Goal: Information Seeking & Learning: Learn about a topic

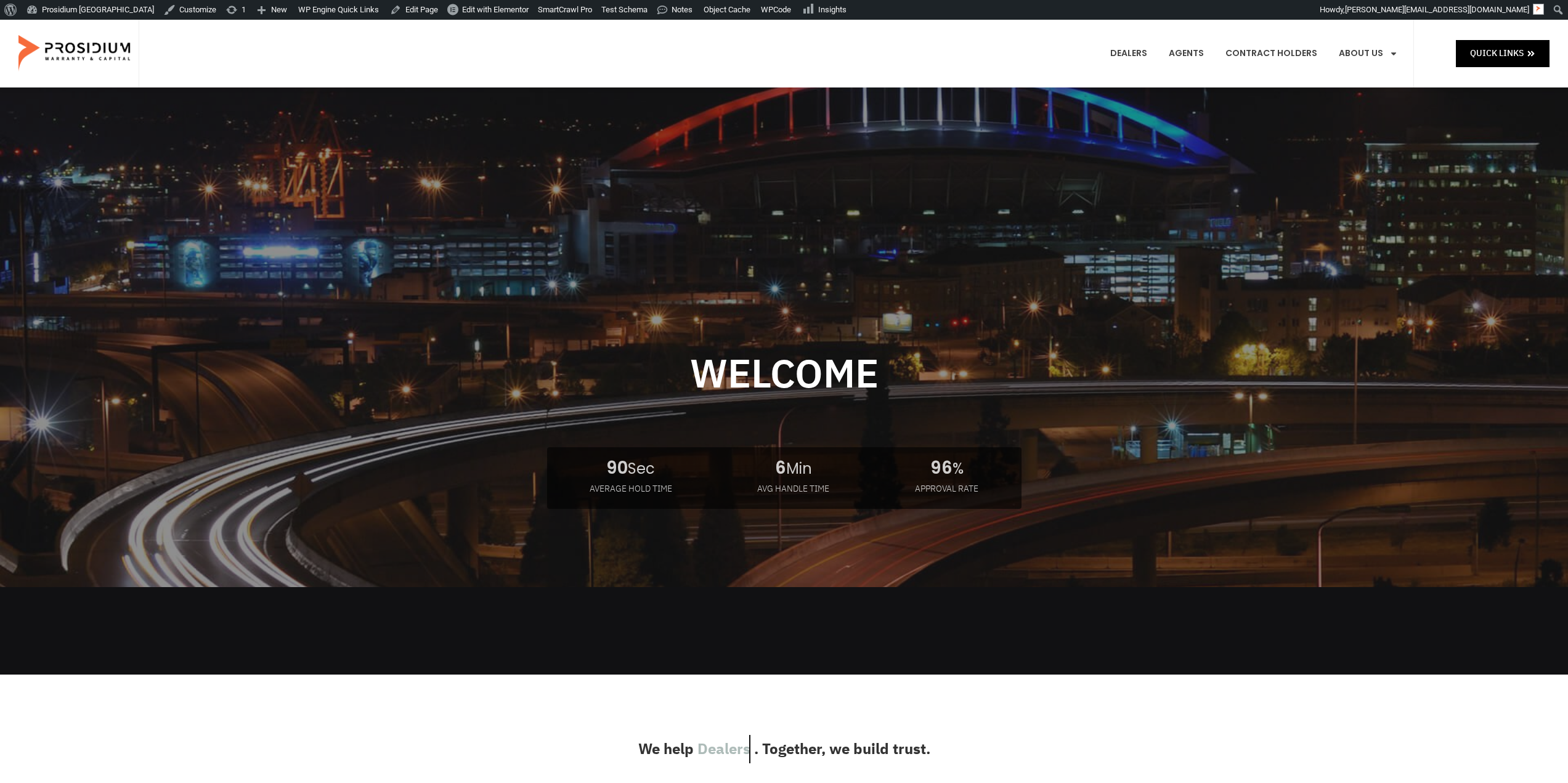
click at [486, 253] on div at bounding box center [784, 381] width 814 height 587
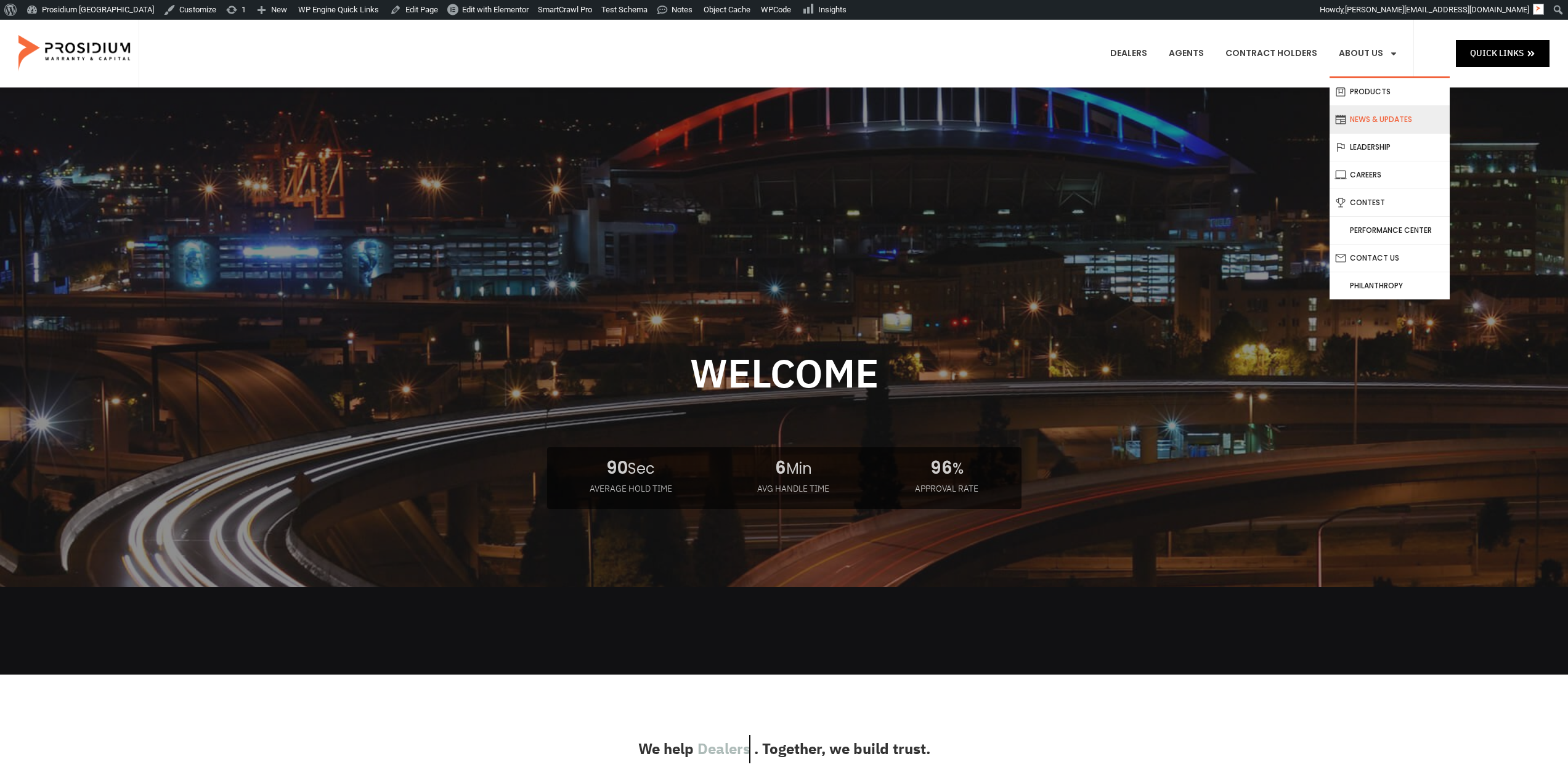
click at [1369, 125] on link "News & Updates" at bounding box center [1389, 119] width 120 height 27
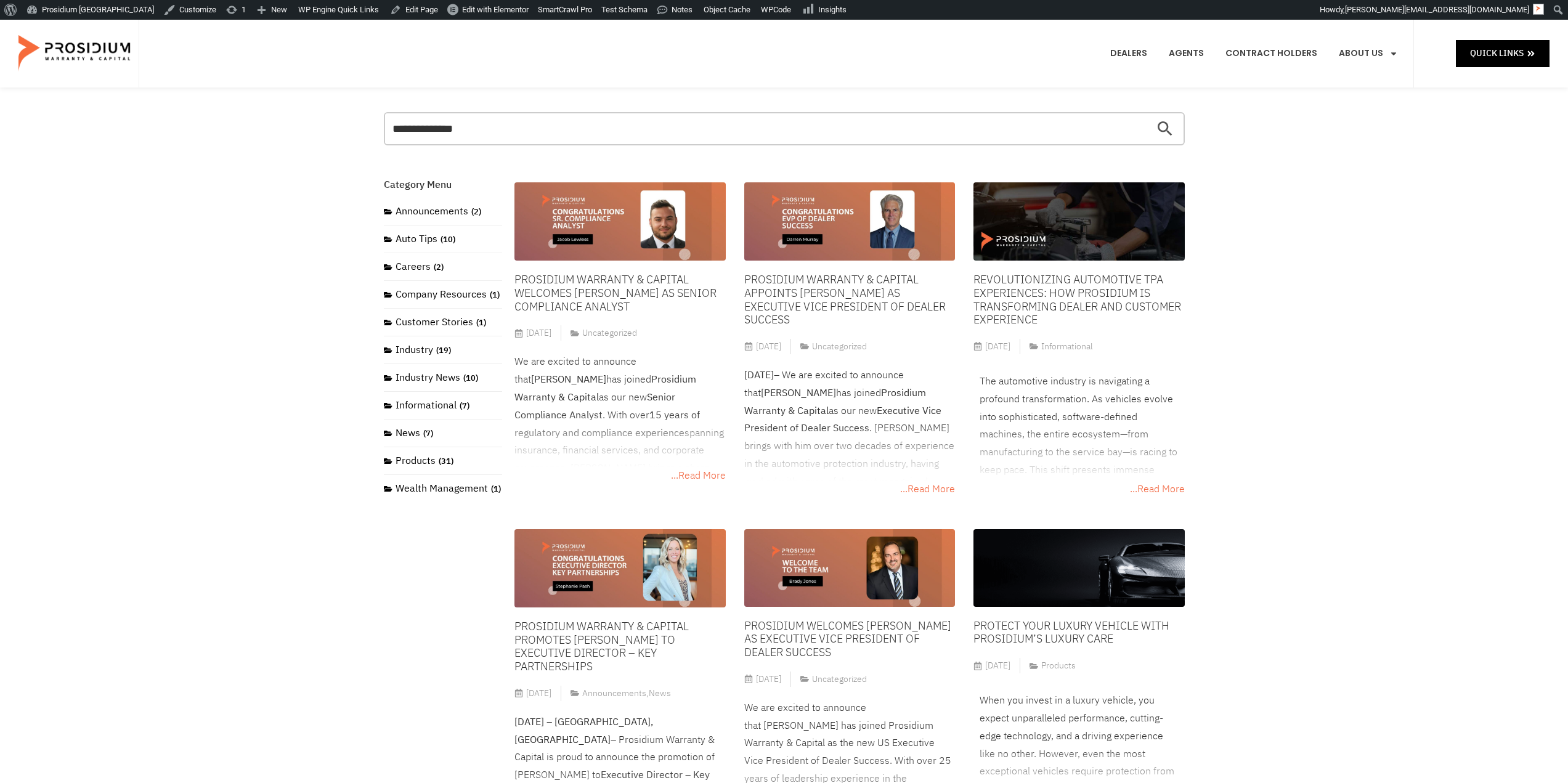
click at [647, 210] on img at bounding box center [619, 221] width 211 height 78
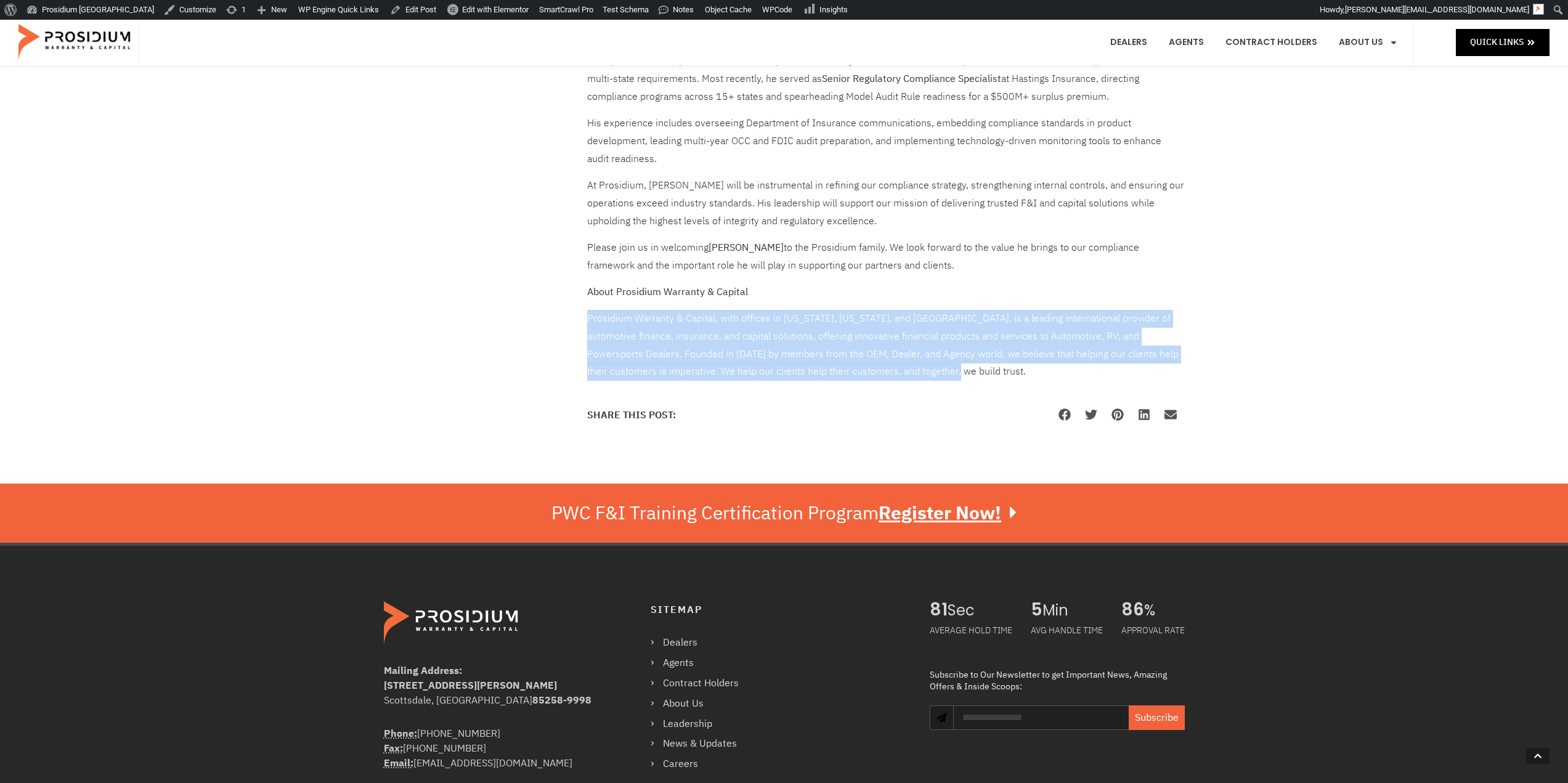
drag, startPoint x: 888, startPoint y: 369, endPoint x: 582, endPoint y: 320, distance: 309.9
click at [582, 320] on div "Prosidium Warranty & Capital Welcomes Jacob Lewless as Senior Compliance Analys…" at bounding box center [886, 41] width 610 height 787
copy p "Prosidium Warranty & Capital, with offices in Washington, Arizona, and Mexico, …"
